Goal: Transaction & Acquisition: Purchase product/service

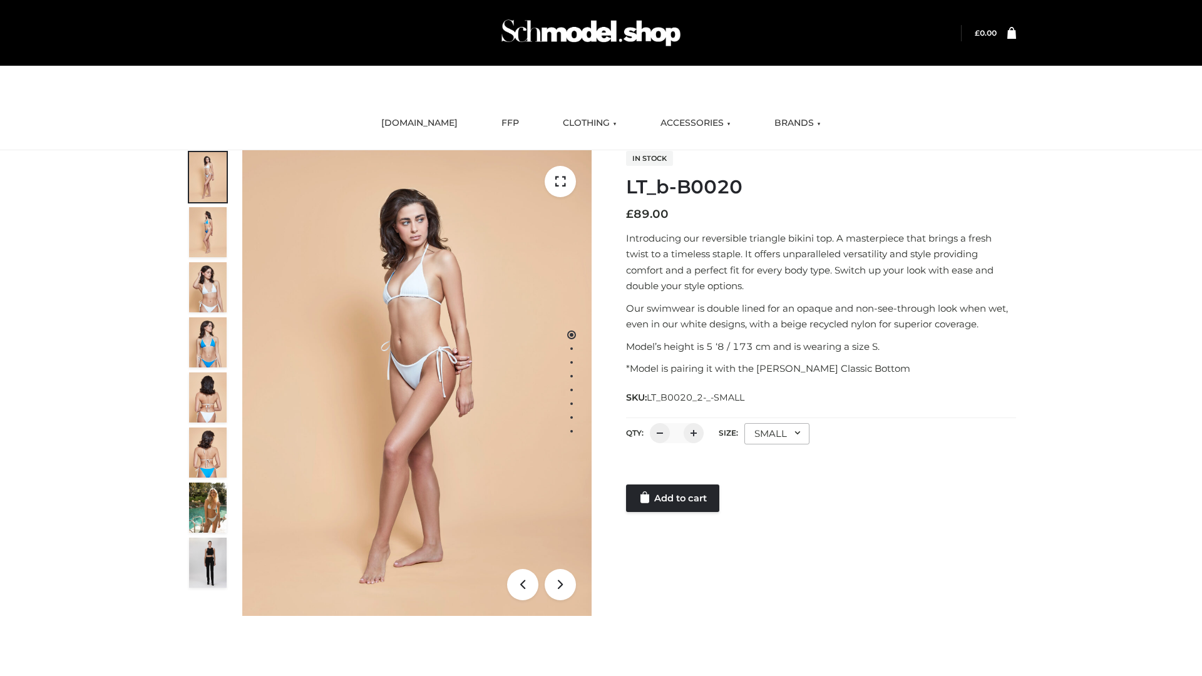
click at [674, 498] on link "Add to cart" at bounding box center [672, 498] width 93 height 28
